Goal: Task Accomplishment & Management: Use online tool/utility

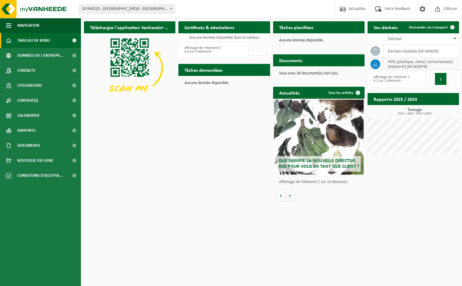
click at [391, 65] on td "PMC (plastique, métal, carton boisson) (industriel) (04-000978)" at bounding box center [422, 64] width 76 height 13
click at [378, 63] on icon at bounding box center [377, 63] width 1 height 1
click at [376, 63] on icon at bounding box center [376, 64] width 6 height 6
click at [452, 26] on span at bounding box center [453, 27] width 12 height 12
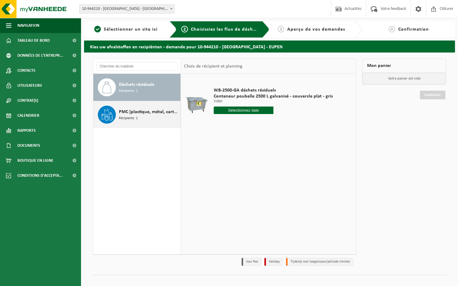
click at [141, 111] on span "PMC (plastique, métal, carton boisson) (industriel)" at bounding box center [149, 111] width 60 height 7
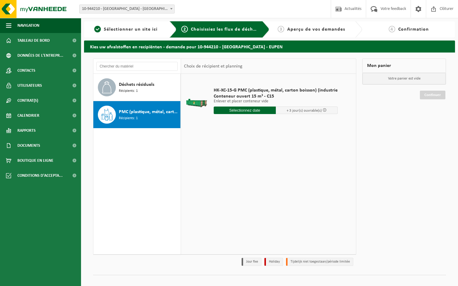
click at [230, 110] on input "text" at bounding box center [245, 111] width 62 height 8
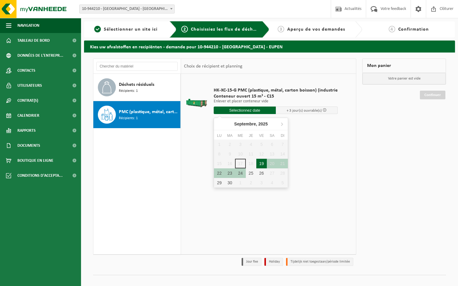
click at [260, 162] on div "19" at bounding box center [261, 164] width 11 height 10
type input "à partir de 2025-09-19"
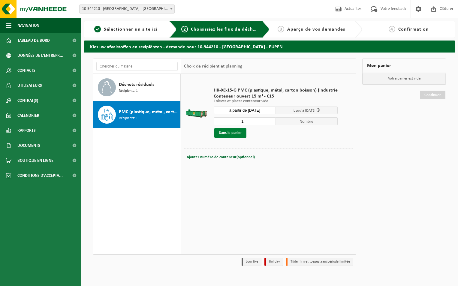
click at [231, 132] on button "Dans le panier" at bounding box center [230, 133] width 32 height 10
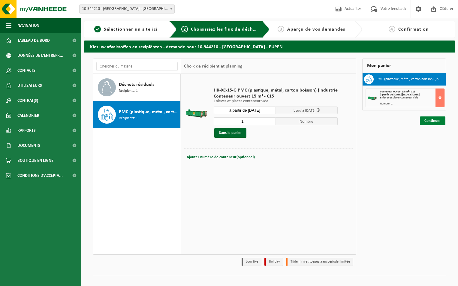
click at [433, 121] on link "Continuer" at bounding box center [433, 120] width 26 height 9
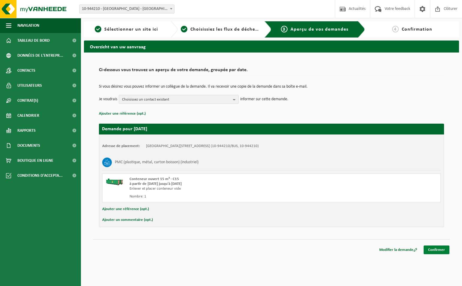
click at [430, 251] on link "Confirmer" at bounding box center [437, 249] width 26 height 9
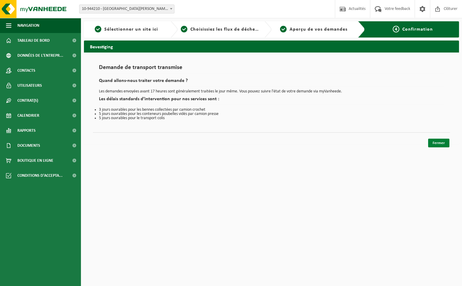
click at [436, 141] on link "Fermer" at bounding box center [438, 143] width 21 height 9
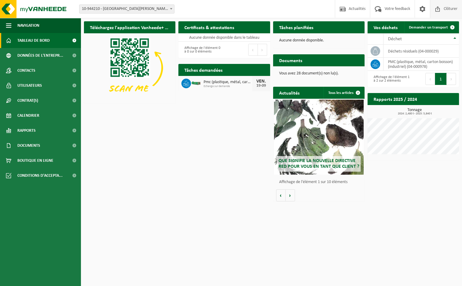
click at [440, 10] on span at bounding box center [438, 9] width 9 height 18
